Goal: Information Seeking & Learning: Learn about a topic

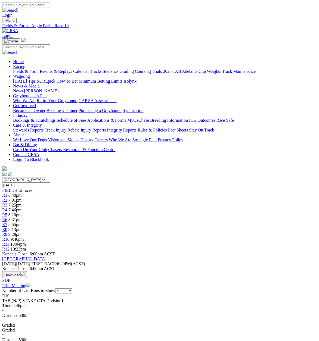
click at [9, 242] on link "R11" at bounding box center [5, 244] width 7 height 5
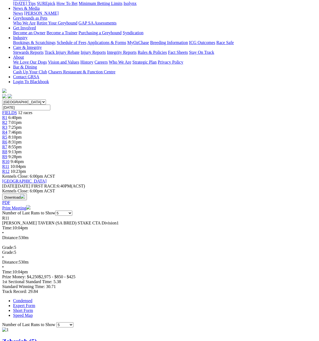
scroll to position [27, 0]
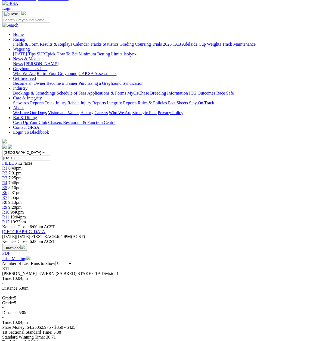
click at [10, 220] on span "R12" at bounding box center [5, 222] width 7 height 5
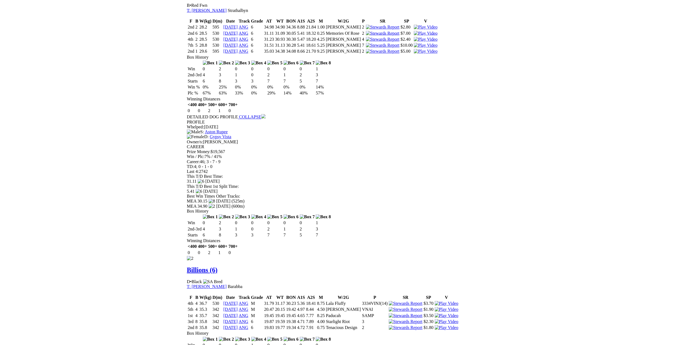
scroll to position [435, 0]
